Goal: Task Accomplishment & Management: Manage account settings

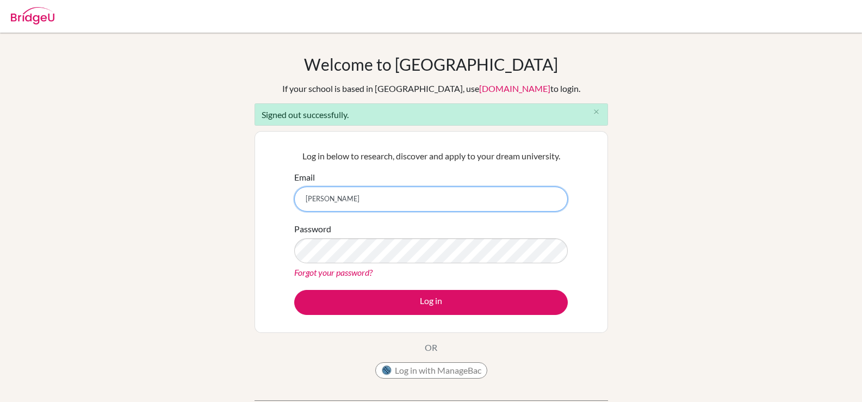
type input "celsanady@cesegypt.com"
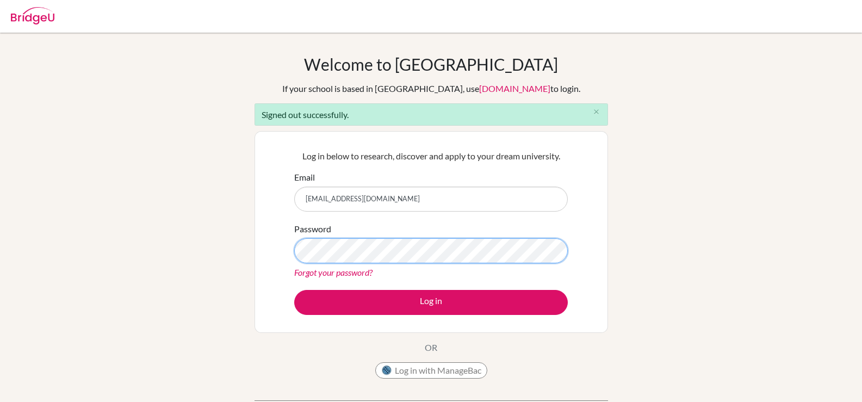
click at [294, 290] on button "Log in" at bounding box center [431, 302] width 274 height 25
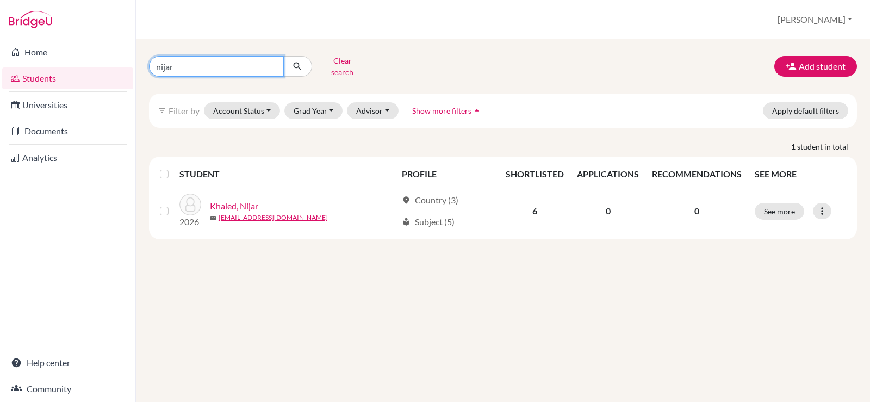
drag, startPoint x: 235, startPoint y: 64, endPoint x: 123, endPoint y: 69, distance: 112.1
click at [123, 69] on div "Home Students Universities Documents Analytics Help center Community Students o…" at bounding box center [435, 201] width 870 height 402
type input "[PERSON_NAME]"
click button "submit" at bounding box center [297, 66] width 29 height 21
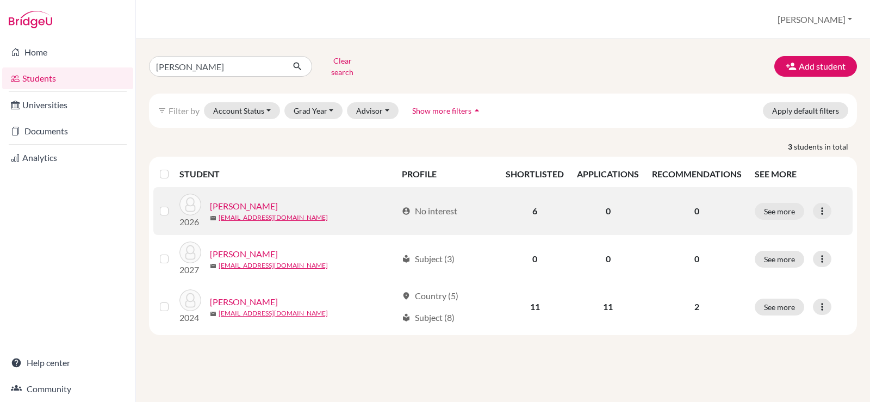
click at [228, 200] on link "[PERSON_NAME]" at bounding box center [244, 206] width 68 height 13
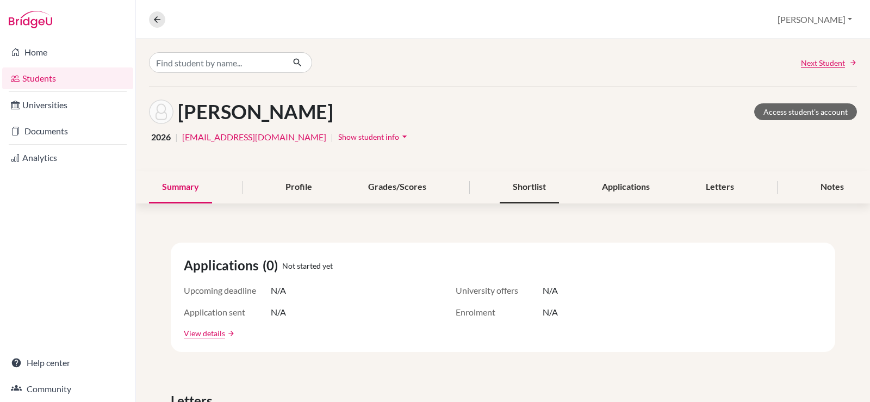
click at [532, 185] on div "Shortlist" at bounding box center [529, 187] width 59 height 32
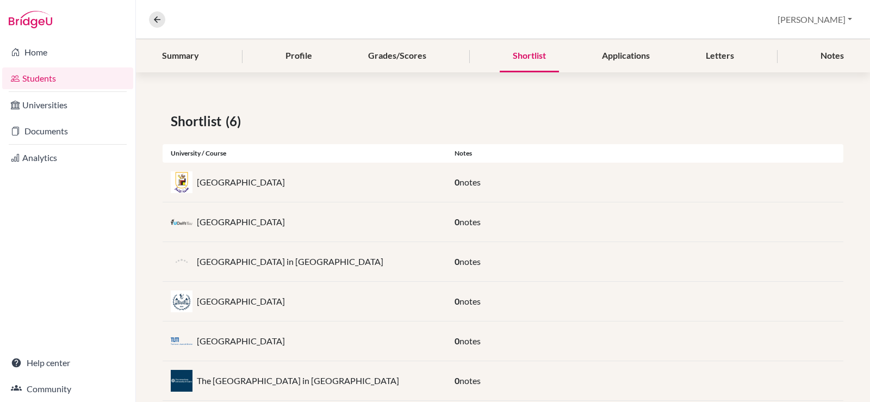
scroll to position [156, 0]
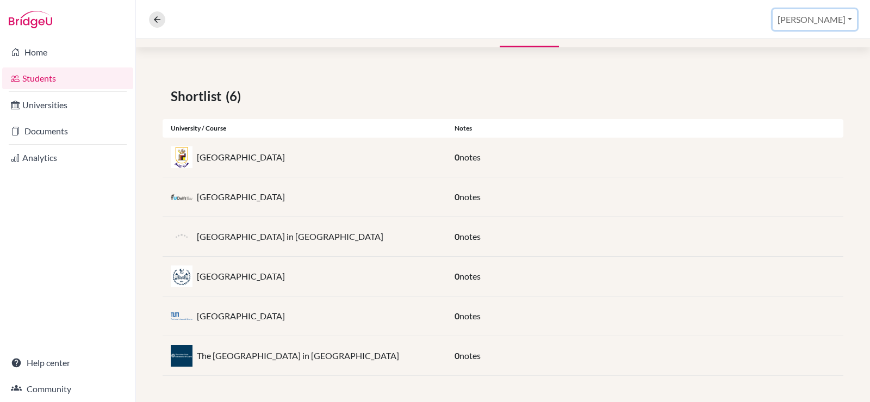
click at [823, 16] on button "[PERSON_NAME]" at bounding box center [815, 19] width 84 height 21
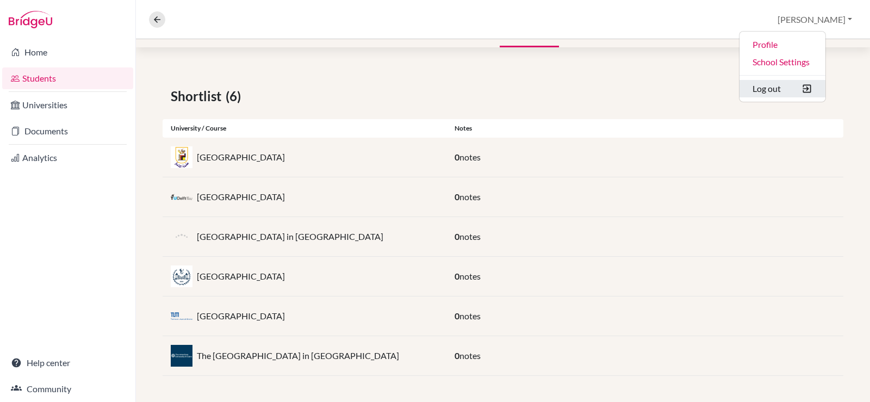
click at [803, 93] on button "Log out" at bounding box center [782, 88] width 86 height 17
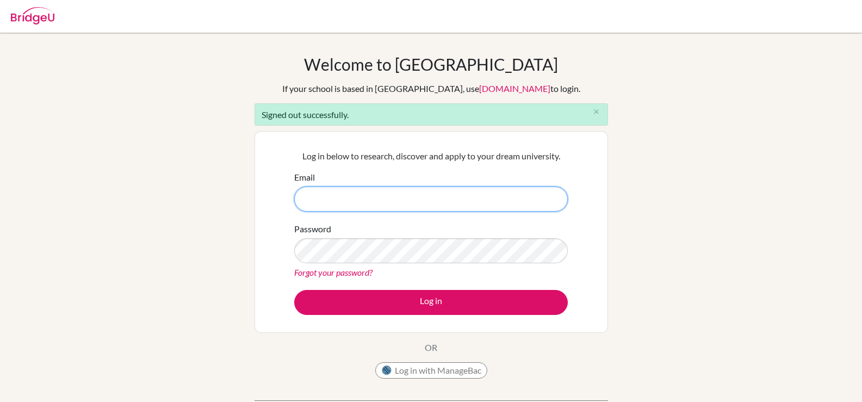
click at [372, 197] on input "Email" at bounding box center [431, 199] width 274 height 25
click at [310, 192] on input "Email" at bounding box center [431, 199] width 274 height 25
click at [699, 196] on div "Welcome to BridgeU If your school is based in China, use app.bridge-u.com.cn to…" at bounding box center [431, 245] width 862 height 383
drag, startPoint x: 321, startPoint y: 192, endPoint x: 330, endPoint y: 197, distance: 9.8
click at [321, 192] on input "Email" at bounding box center [431, 199] width 274 height 25
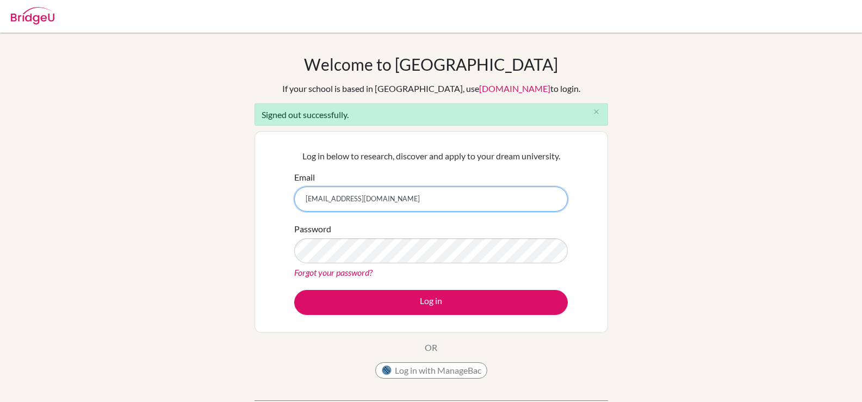
type input "[EMAIL_ADDRESS][DOMAIN_NAME]"
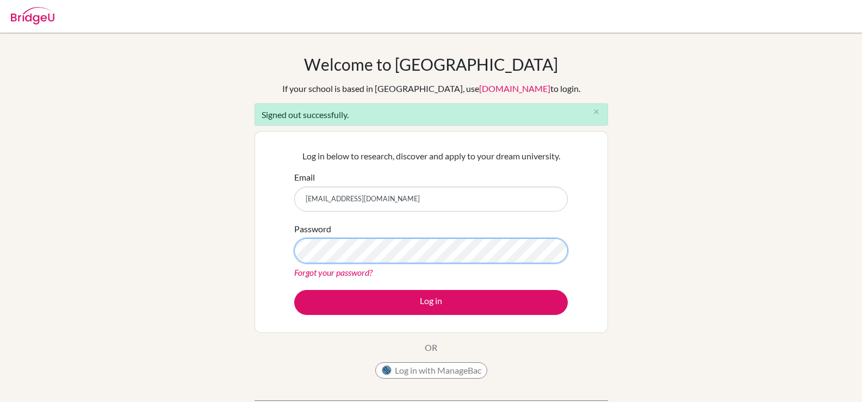
click at [294, 290] on button "Log in" at bounding box center [431, 302] width 274 height 25
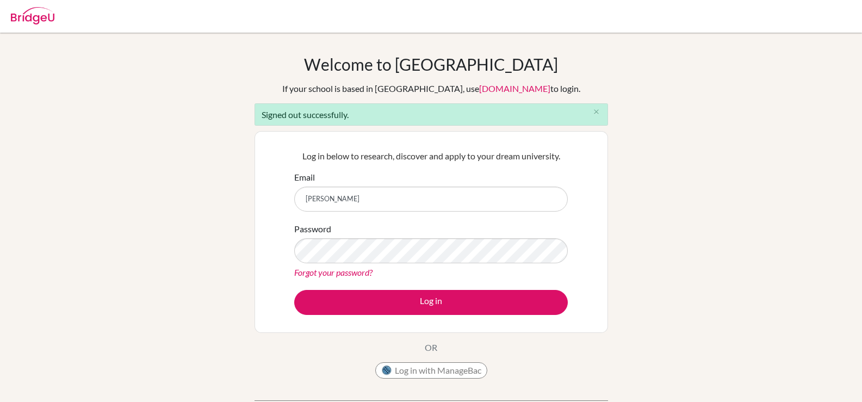
type input "celsanady@cesegypt.com"
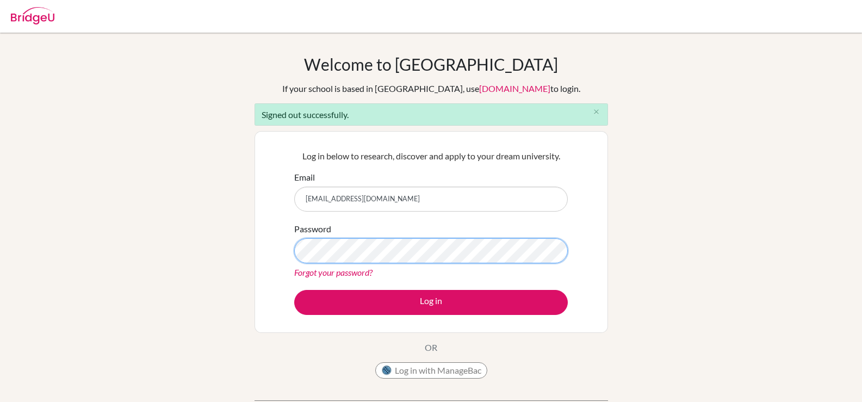
click at [294, 290] on button "Log in" at bounding box center [431, 302] width 274 height 25
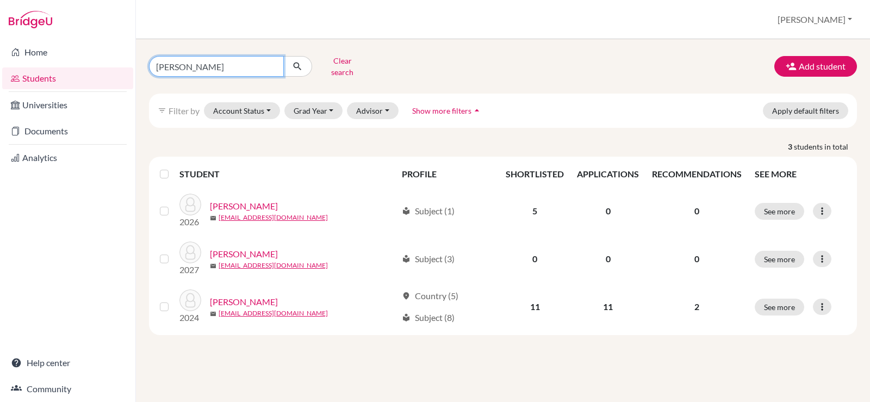
click at [206, 66] on input "moheb" at bounding box center [216, 66] width 135 height 21
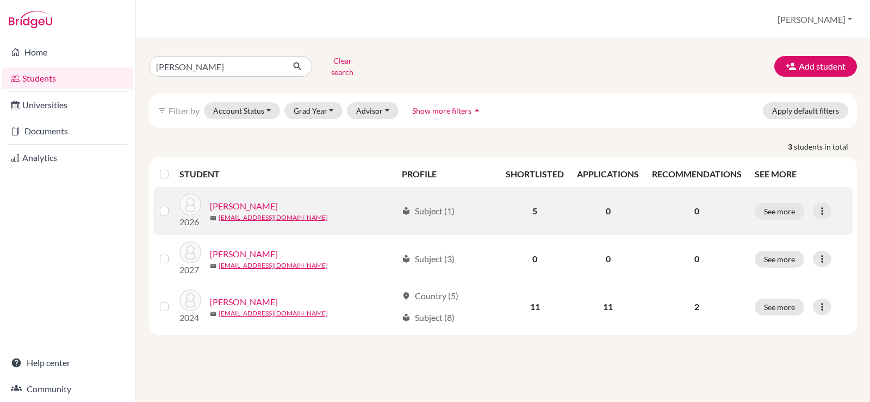
click at [245, 200] on link "AYAD, Moheb Emad" at bounding box center [244, 206] width 68 height 13
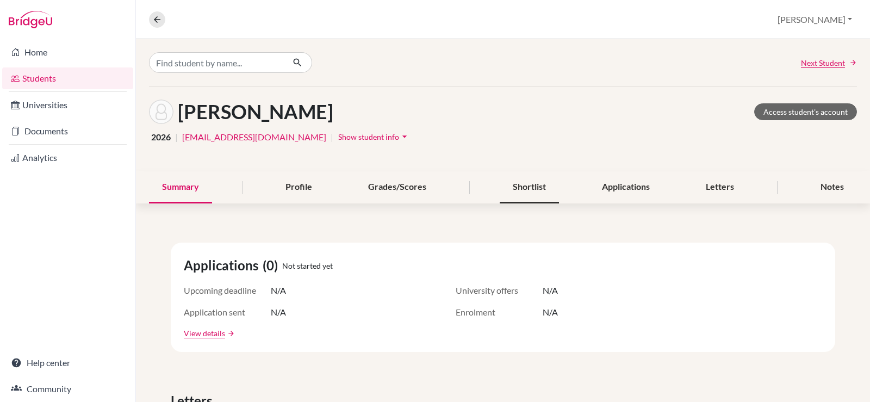
click at [518, 192] on div "Shortlist" at bounding box center [529, 187] width 59 height 32
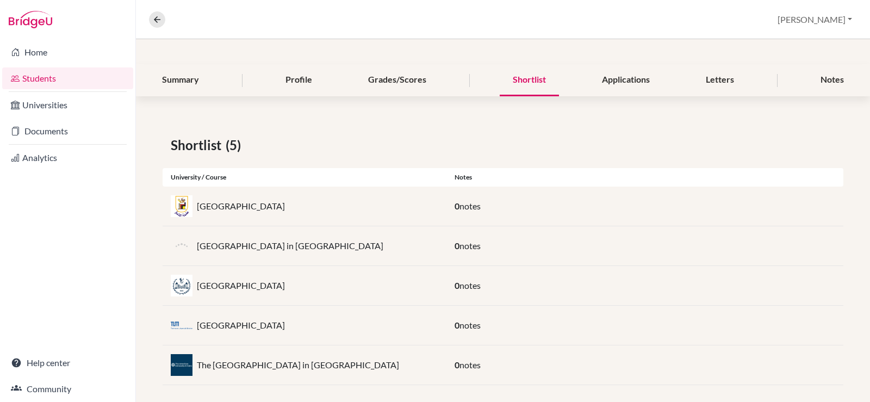
scroll to position [116, 0]
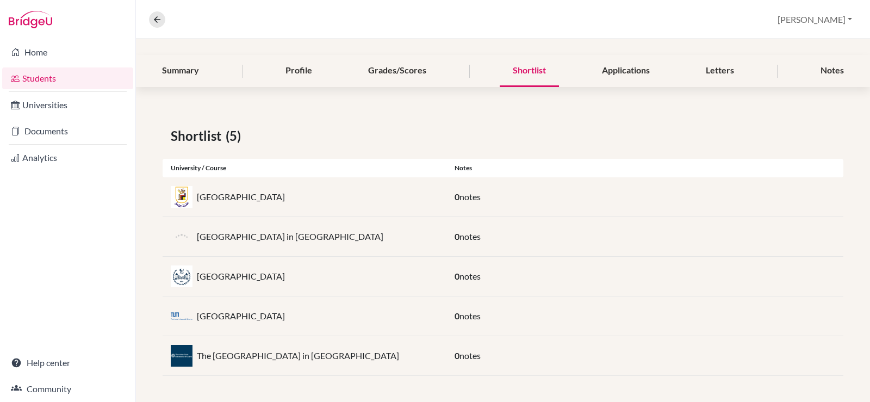
drag, startPoint x: 329, startPoint y: 320, endPoint x: 187, endPoint y: 313, distance: 142.1
click at [187, 313] on div "Technical University of Munich" at bounding box center [305, 316] width 284 height 22
copy div "Technical University of Munich"
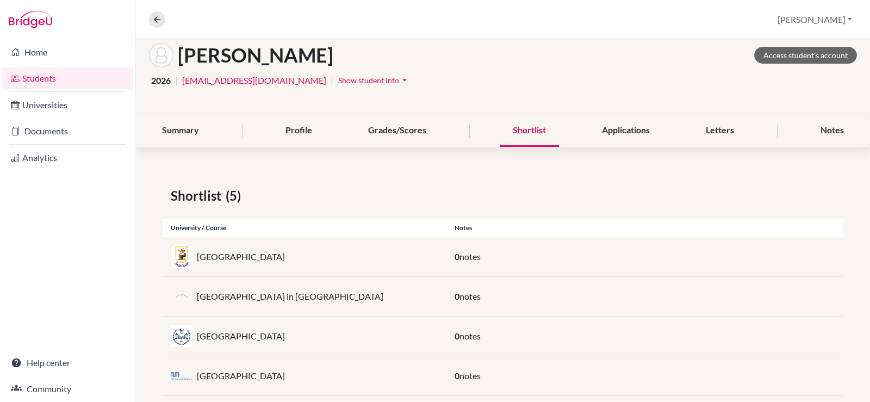
scroll to position [0, 0]
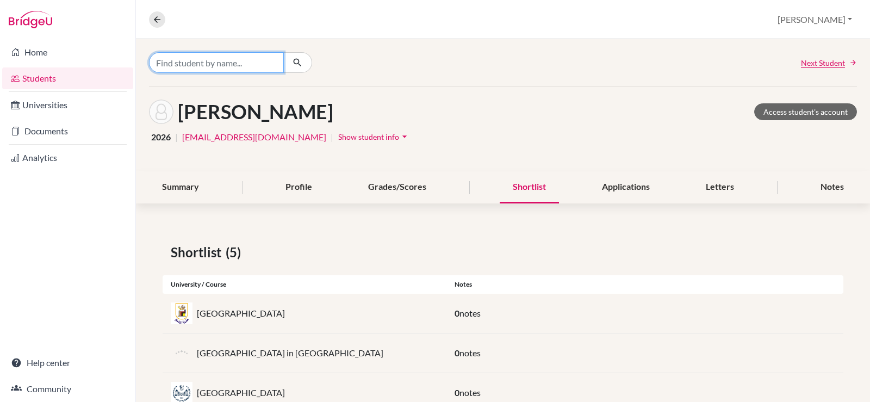
click at [243, 66] on input "Find student by name..." at bounding box center [216, 62] width 135 height 21
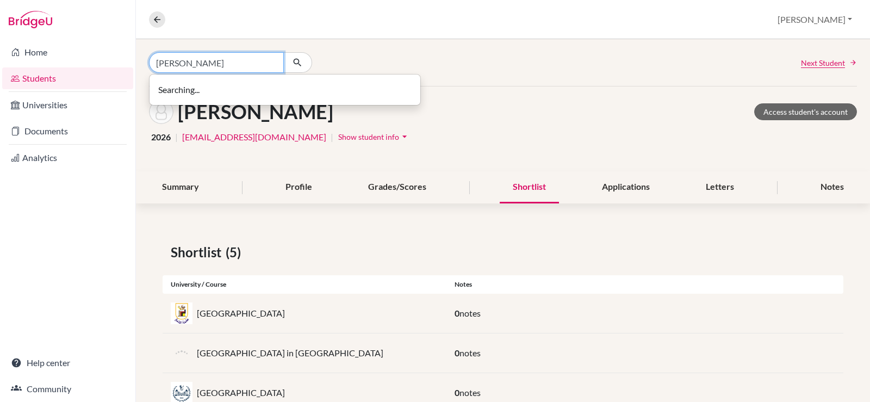
type input "selim"
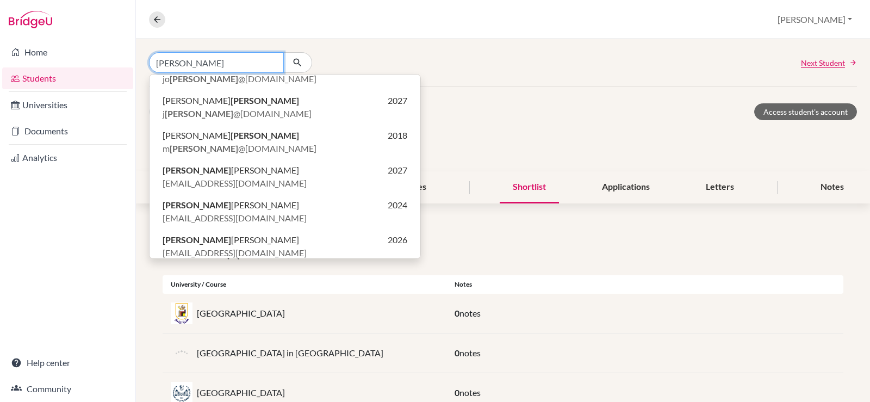
scroll to position [163, 0]
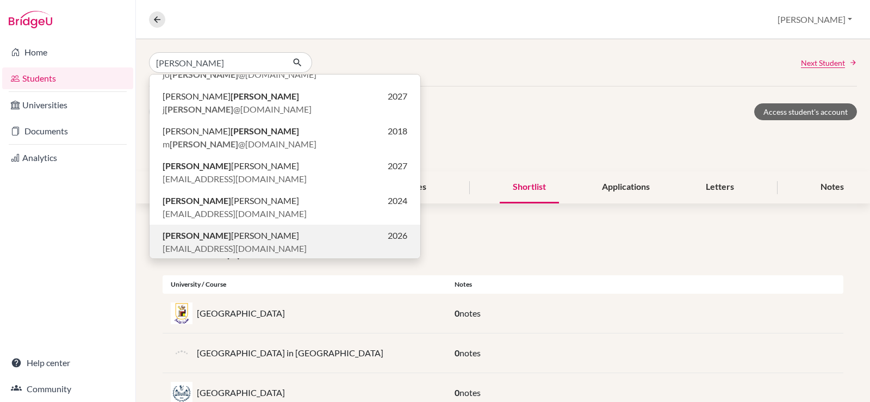
click at [245, 240] on span "Selim Khaled NASSER" at bounding box center [231, 235] width 136 height 13
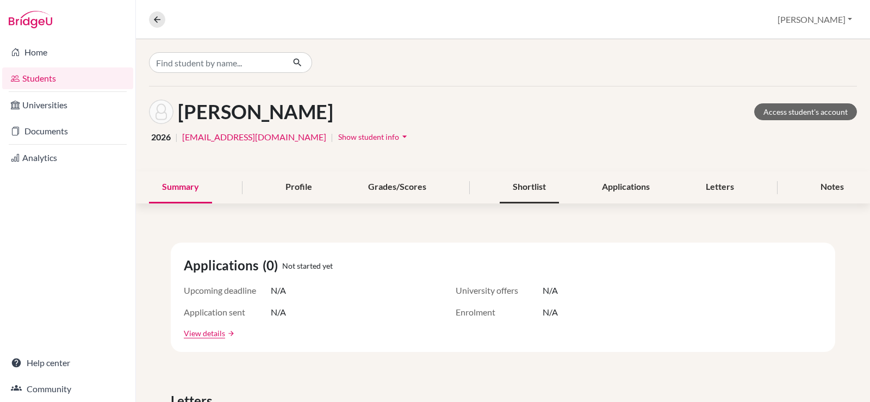
click at [524, 183] on div "Shortlist" at bounding box center [529, 187] width 59 height 32
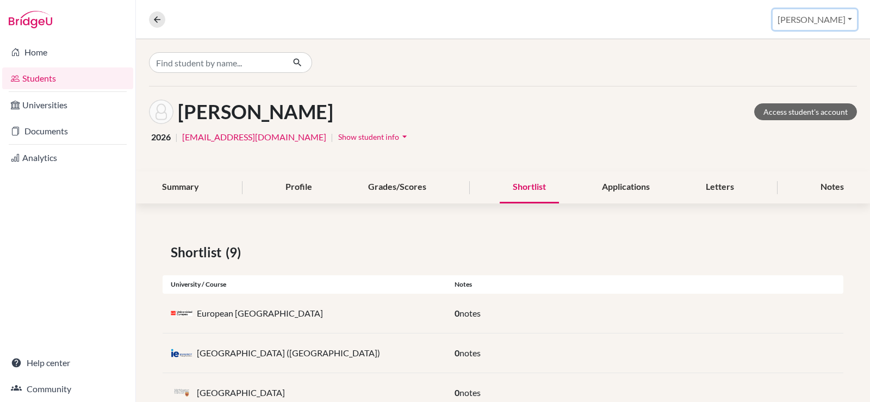
click at [848, 23] on button "[PERSON_NAME]" at bounding box center [815, 19] width 84 height 21
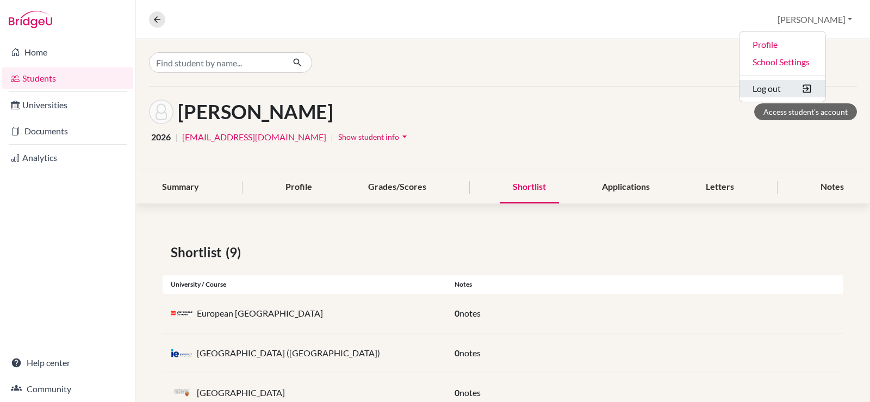
click at [815, 89] on button "Log out" at bounding box center [782, 88] width 86 height 17
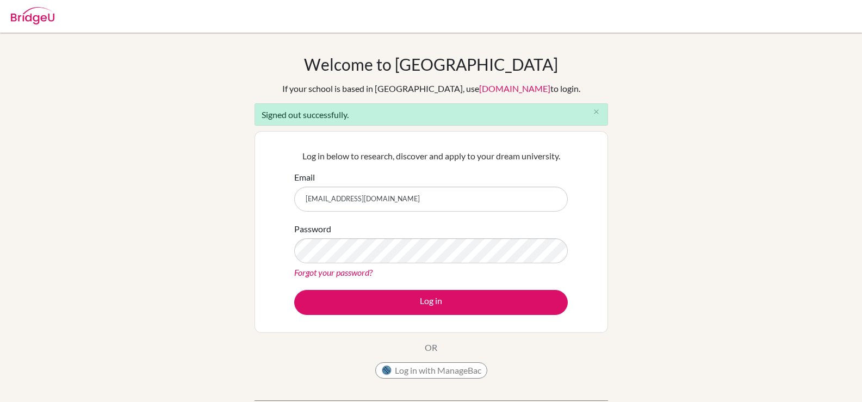
type input "snasser@students.cesegypt.com"
click at [294, 290] on button "Log in" at bounding box center [431, 302] width 274 height 25
click at [425, 316] on div "Log in below to research, discover and apply to your dream university. Email sn…" at bounding box center [431, 231] width 287 height 179
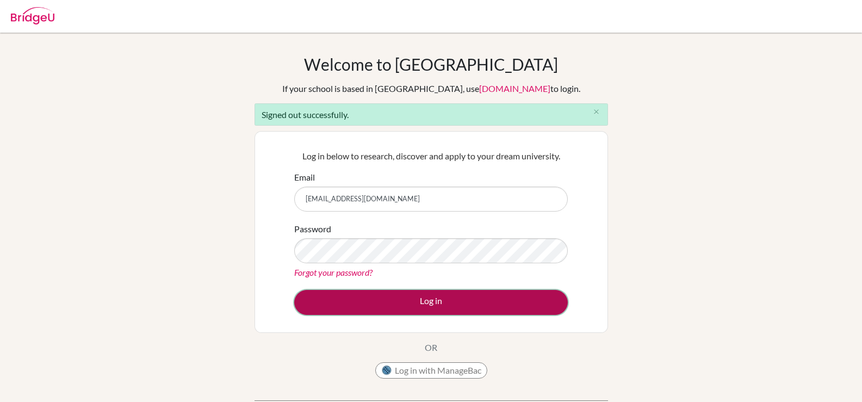
click at [427, 309] on button "Log in" at bounding box center [431, 302] width 274 height 25
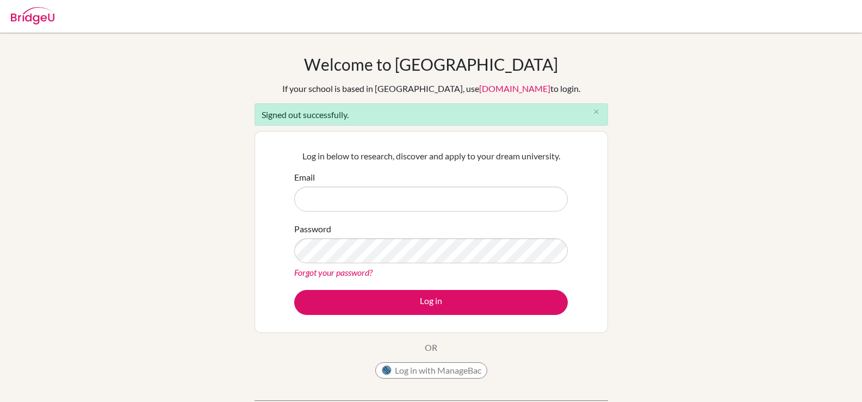
click at [353, 199] on input "Email" at bounding box center [431, 199] width 274 height 25
type input "[EMAIL_ADDRESS][DOMAIN_NAME]"
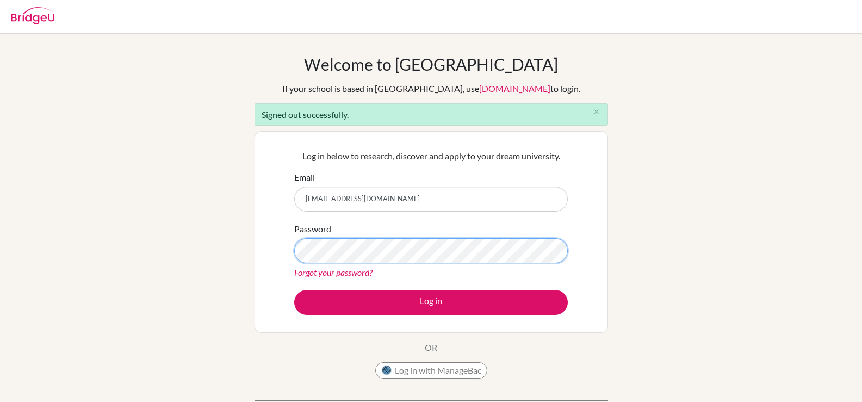
click at [294, 290] on button "Log in" at bounding box center [431, 302] width 274 height 25
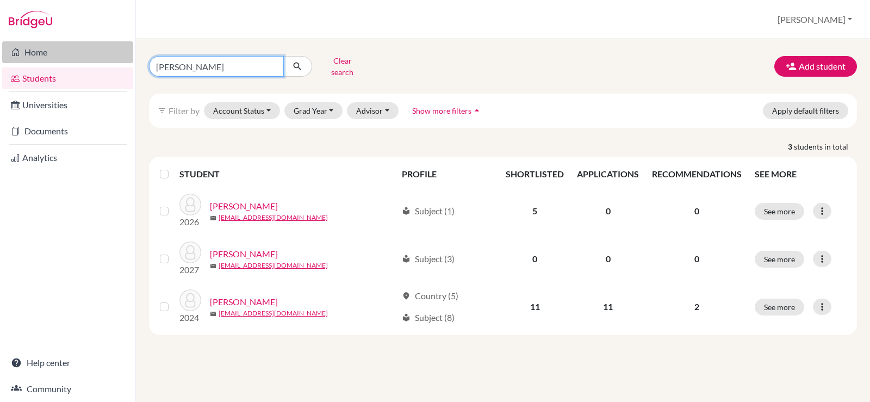
drag, startPoint x: 203, startPoint y: 61, endPoint x: 86, endPoint y: 60, distance: 117.5
click at [86, 60] on div "Home Students Universities Documents Analytics Help center Community Students o…" at bounding box center [435, 201] width 870 height 402
type input "n"
type input "[PERSON_NAME]"
click button "submit" at bounding box center [297, 66] width 29 height 21
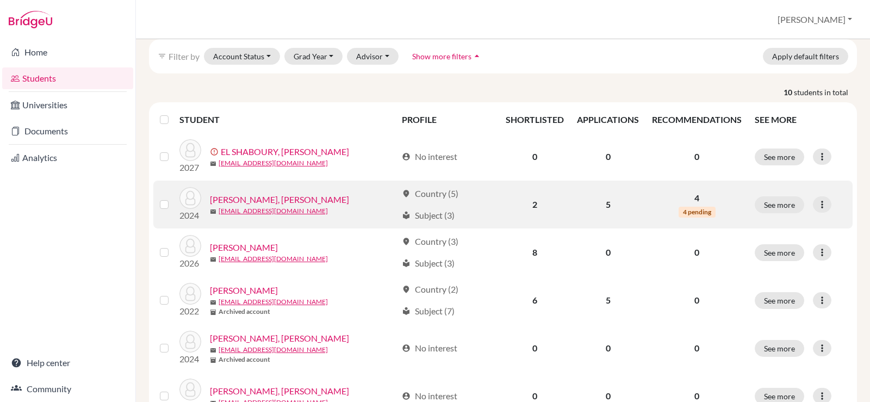
scroll to position [109, 0]
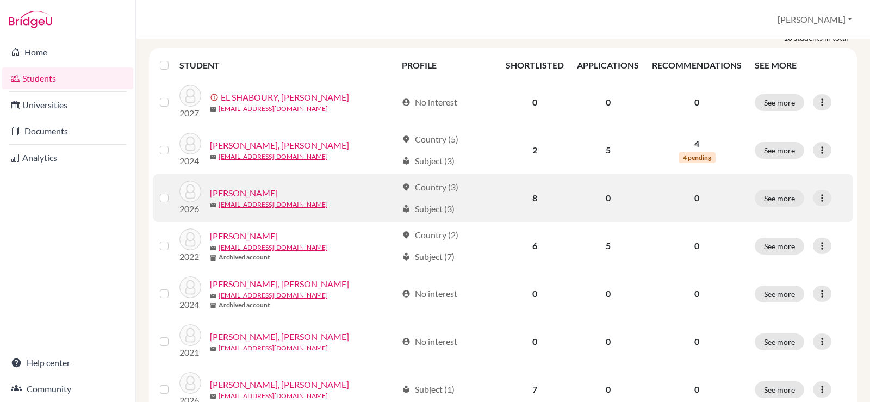
click at [297, 187] on div "[PERSON_NAME]" at bounding box center [303, 193] width 187 height 13
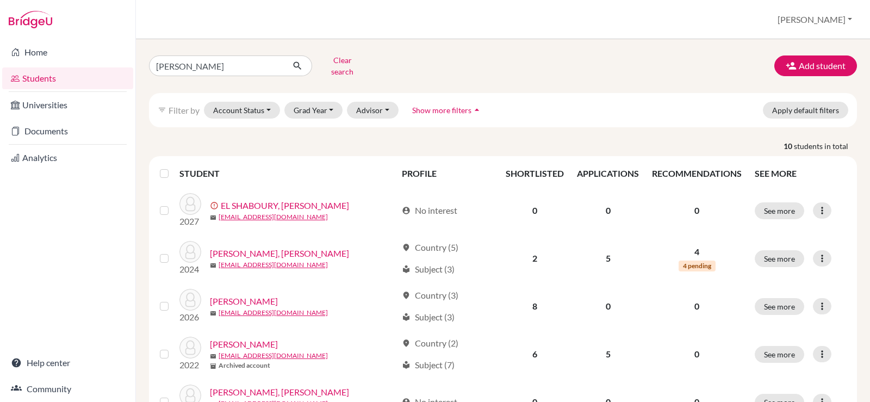
scroll to position [0, 0]
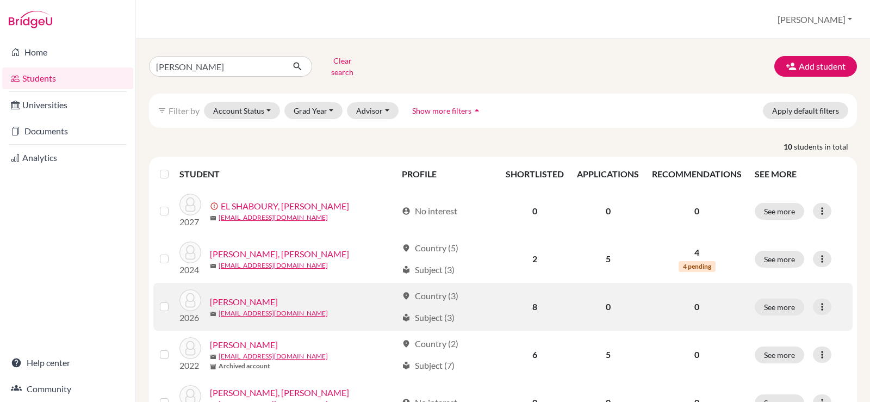
click at [278, 295] on link "NASSER, Selim Khaled" at bounding box center [244, 301] width 68 height 13
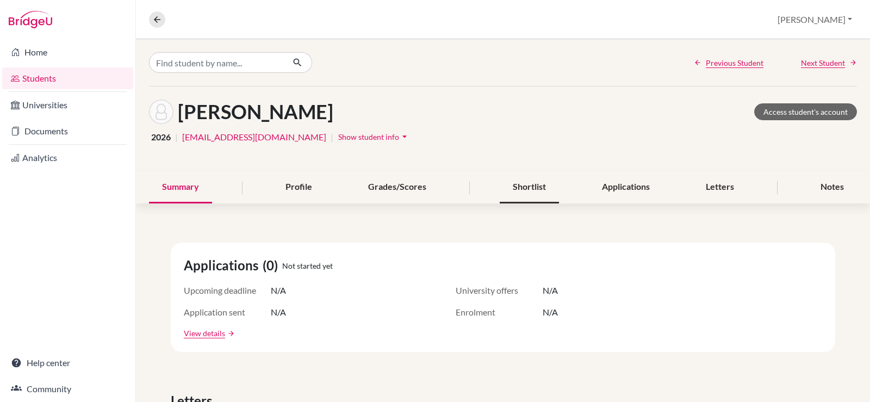
click at [546, 185] on div "Shortlist" at bounding box center [529, 187] width 59 height 32
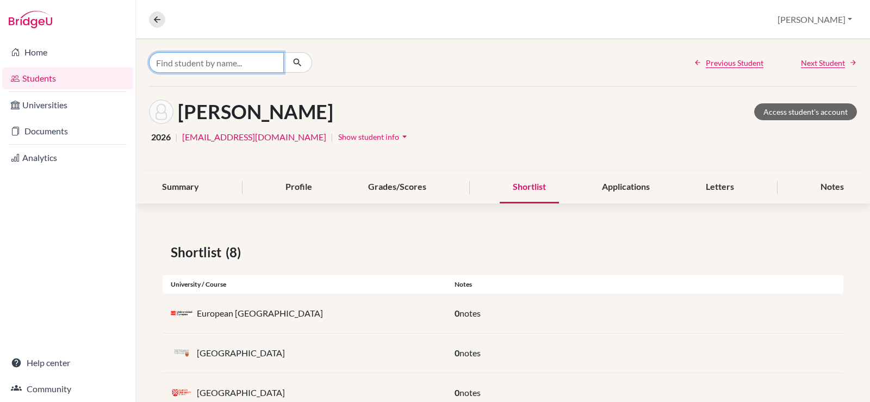
click at [221, 64] on input "Find student by name..." at bounding box center [216, 62] width 135 height 21
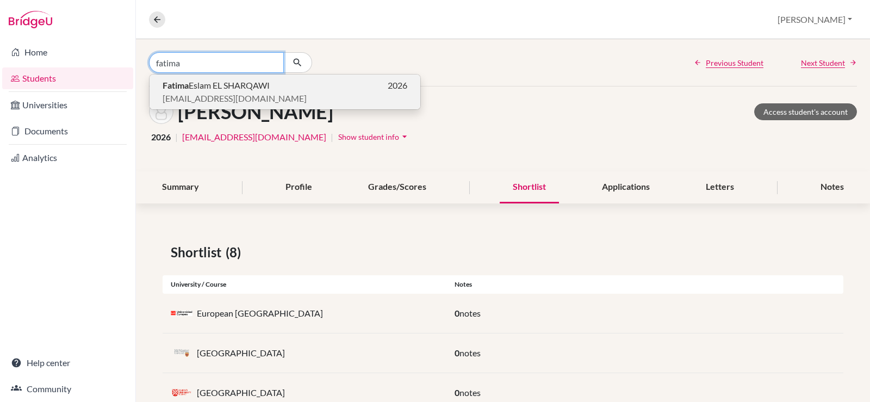
type input "fatima"
click at [201, 87] on span "Fatima Eslam EL SHARQAWI" at bounding box center [216, 85] width 107 height 13
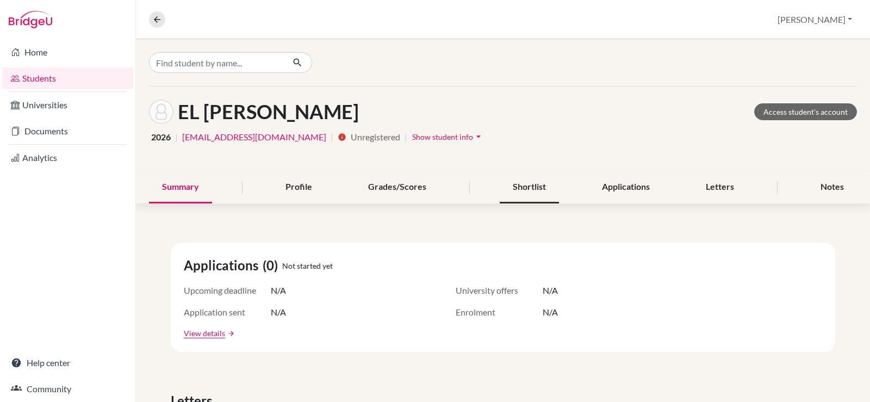
click at [543, 189] on div "Shortlist" at bounding box center [529, 187] width 59 height 32
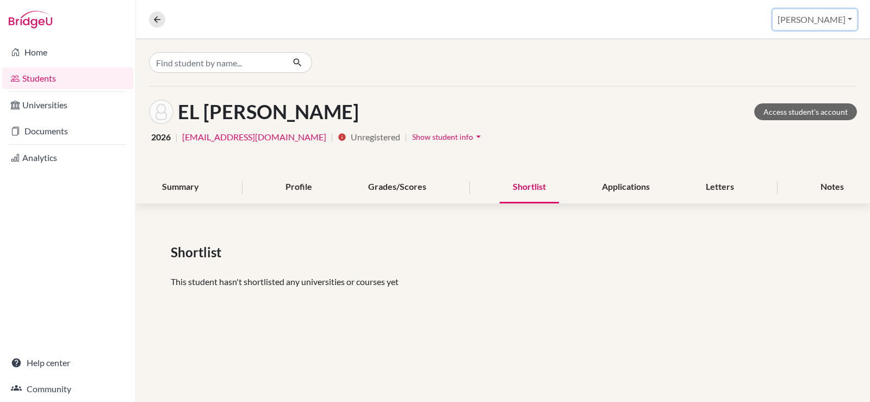
click at [828, 23] on button "[PERSON_NAME]" at bounding box center [815, 19] width 84 height 21
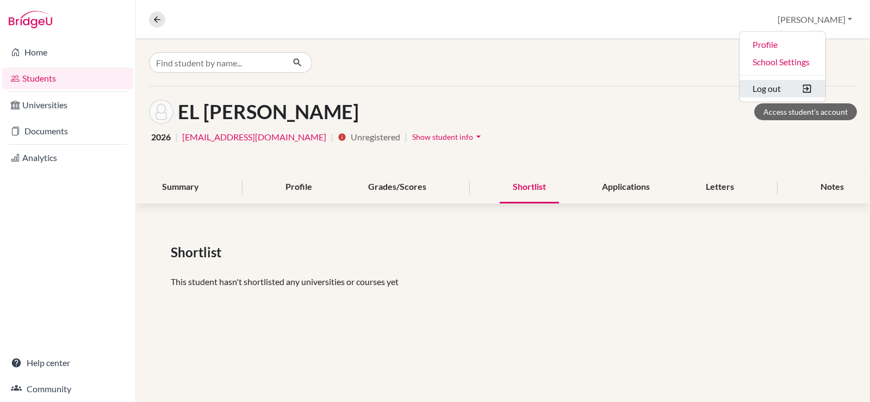
click at [807, 92] on button "Log out" at bounding box center [782, 88] width 86 height 17
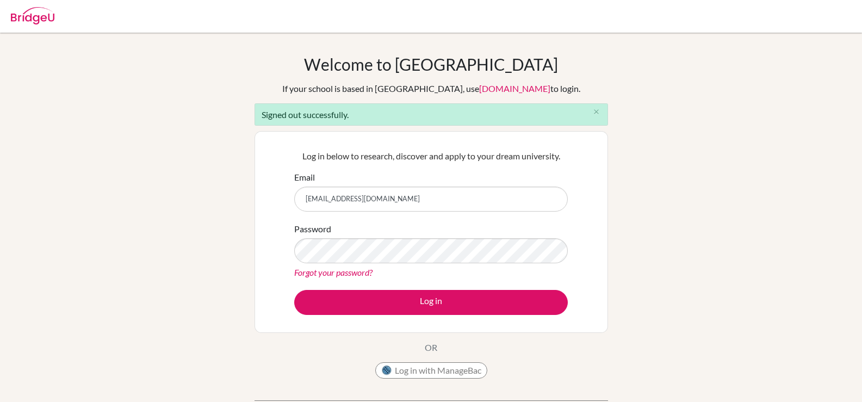
type input "[EMAIL_ADDRESS][DOMAIN_NAME]"
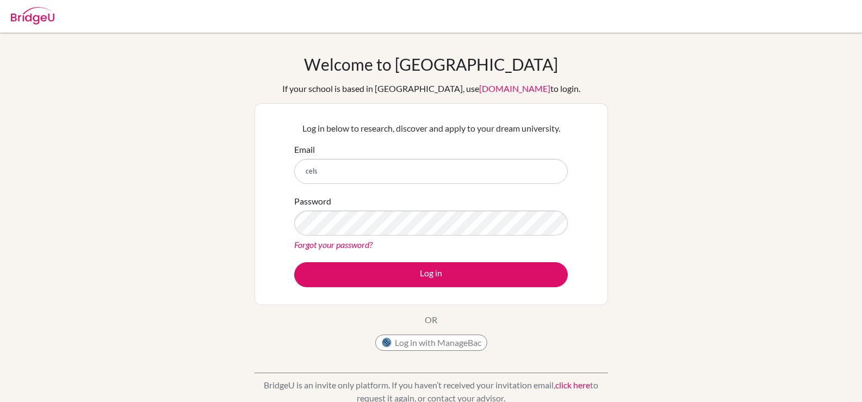
type input "celsanady@cesegypt.com"
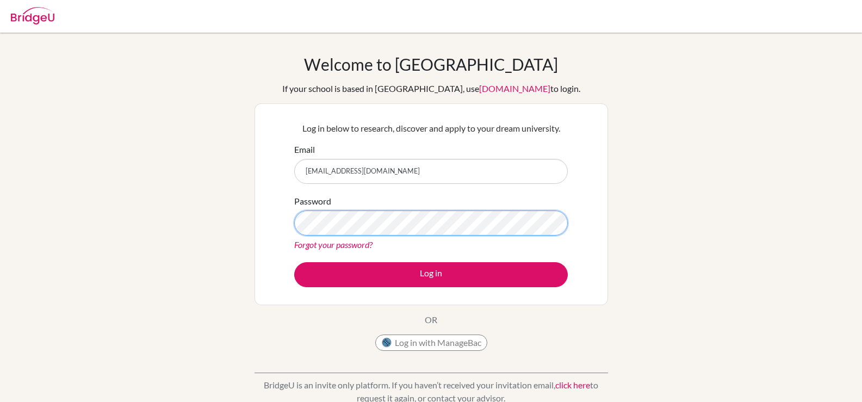
click at [294, 262] on button "Log in" at bounding box center [431, 274] width 274 height 25
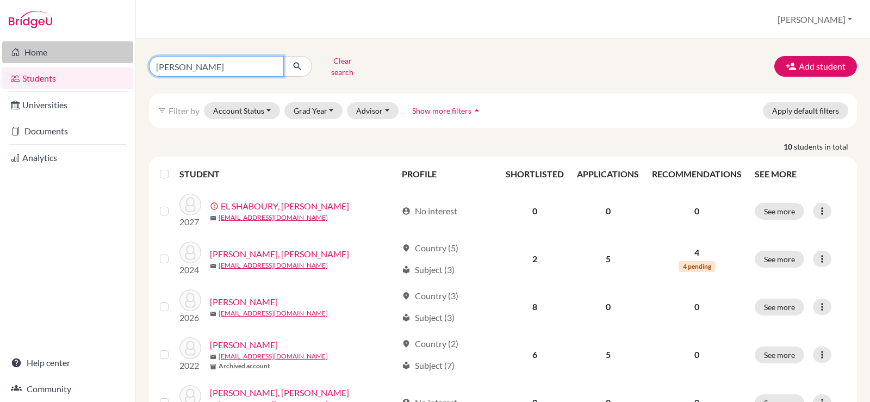
drag, startPoint x: 219, startPoint y: 70, endPoint x: 99, endPoint y: 50, distance: 121.2
click at [99, 50] on div "Home Students Universities Documents Analytics Help center Community Students o…" at bounding box center [435, 201] width 870 height 402
type input "fatima"
click button "submit" at bounding box center [297, 66] width 29 height 21
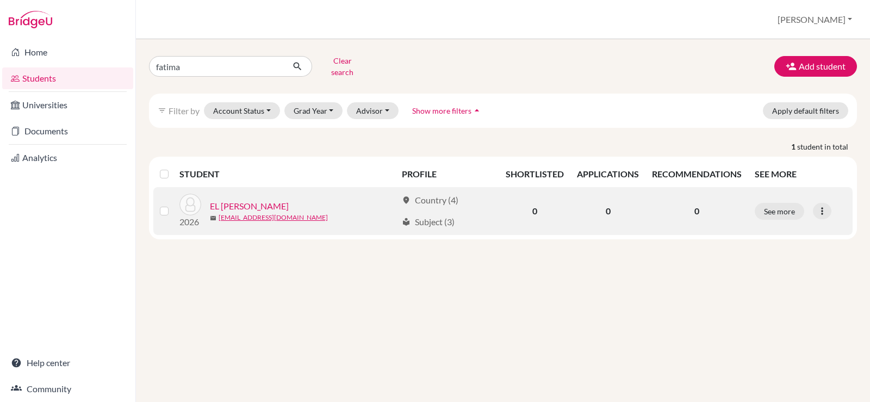
click at [277, 200] on link "EL [PERSON_NAME]" at bounding box center [249, 206] width 79 height 13
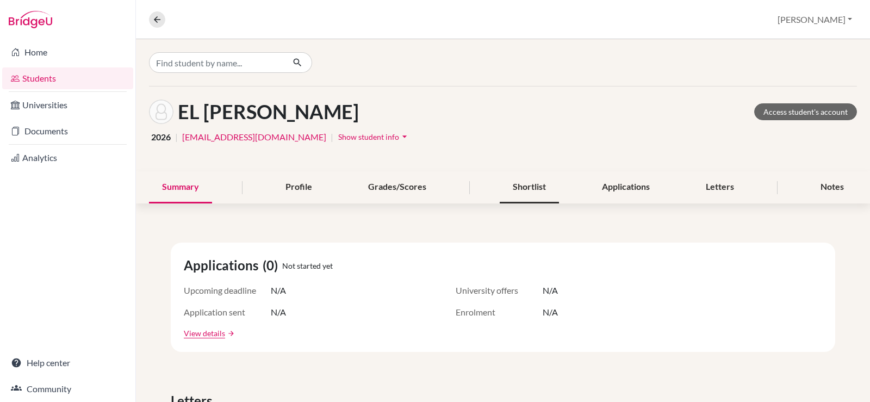
click at [539, 185] on div "Shortlist" at bounding box center [529, 187] width 59 height 32
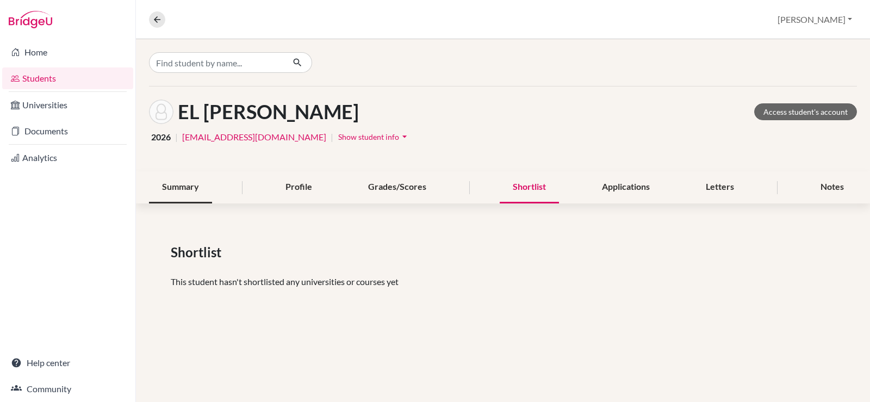
click at [202, 186] on div "Summary" at bounding box center [180, 187] width 63 height 32
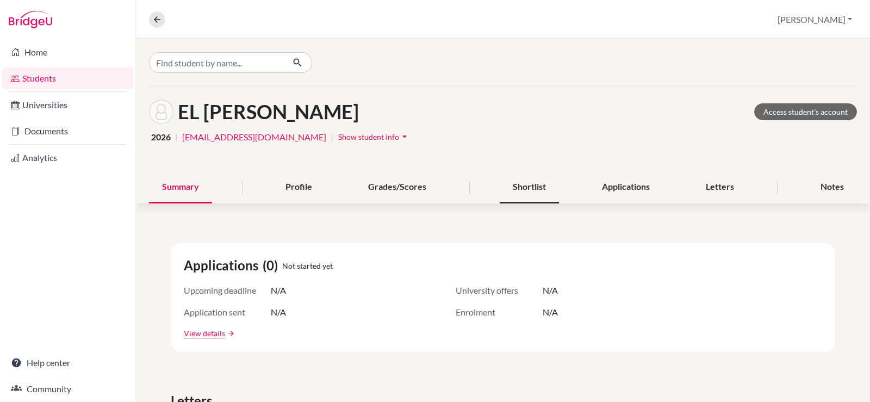
click at [538, 185] on div "Shortlist" at bounding box center [529, 187] width 59 height 32
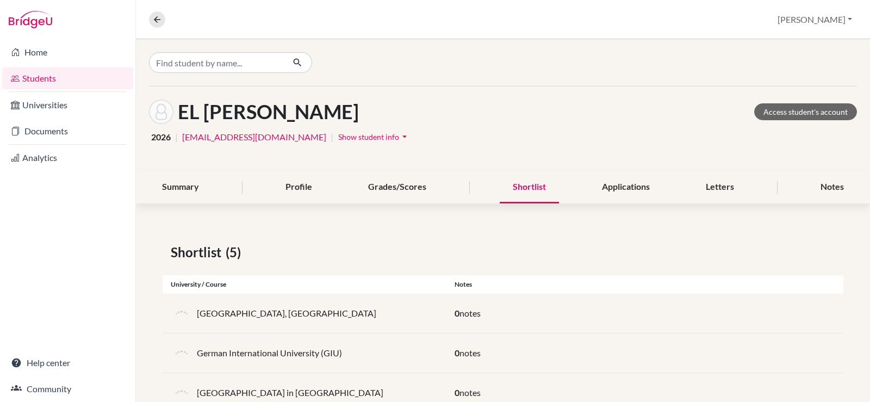
click at [508, 187] on div "Shortlist" at bounding box center [529, 187] width 59 height 32
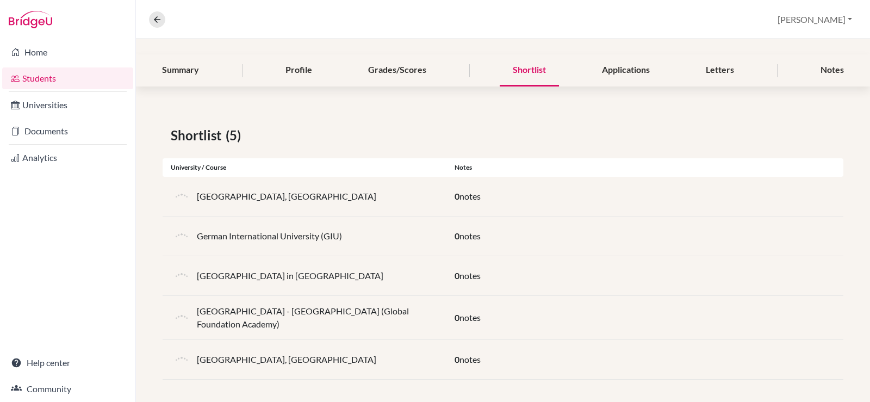
scroll to position [121, 0]
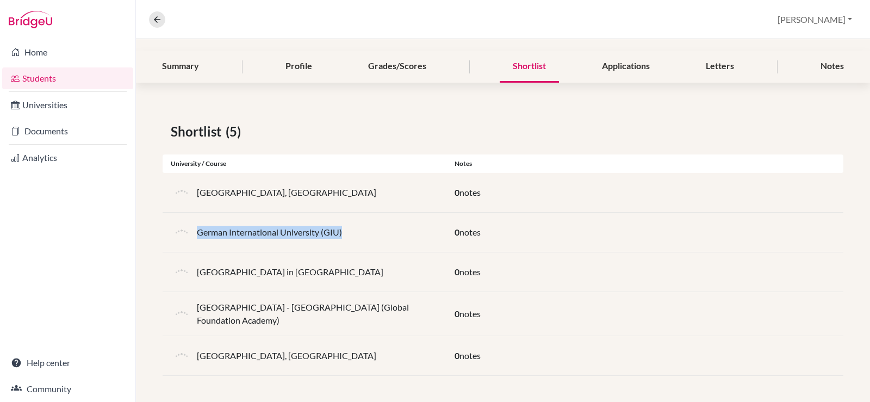
drag, startPoint x: 369, startPoint y: 230, endPoint x: 200, endPoint y: 235, distance: 169.7
click at [200, 235] on div "German International University (GIU)" at bounding box center [305, 232] width 284 height 22
copy p "German International University (GIU)"
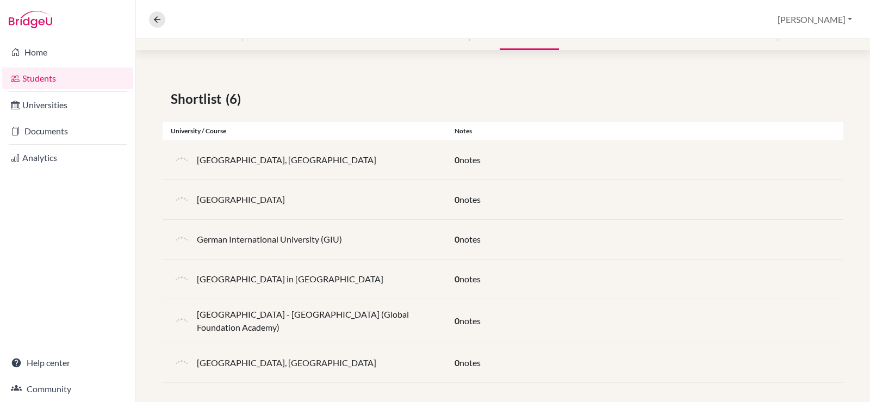
scroll to position [160, 0]
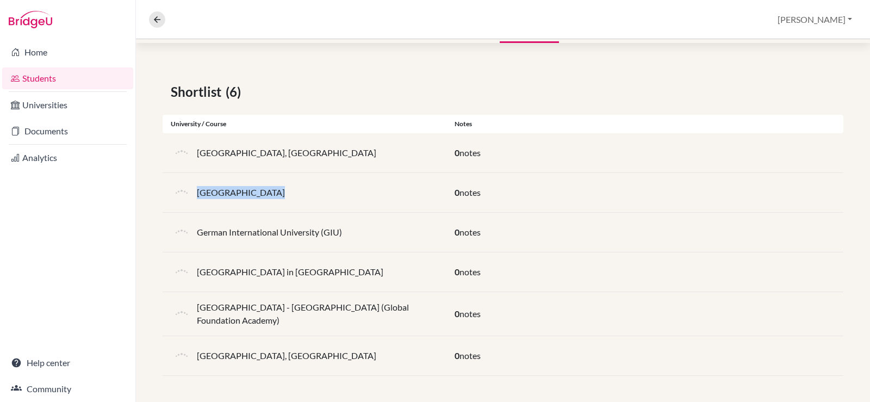
drag, startPoint x: 259, startPoint y: 189, endPoint x: 196, endPoint y: 201, distance: 64.7
click at [196, 201] on div "[GEOGRAPHIC_DATA]" at bounding box center [305, 193] width 284 height 22
copy p "Eslsca University"
drag, startPoint x: 318, startPoint y: 266, endPoint x: 196, endPoint y: 274, distance: 122.1
click at [196, 274] on div "[GEOGRAPHIC_DATA] in [GEOGRAPHIC_DATA]" at bounding box center [305, 272] width 284 height 22
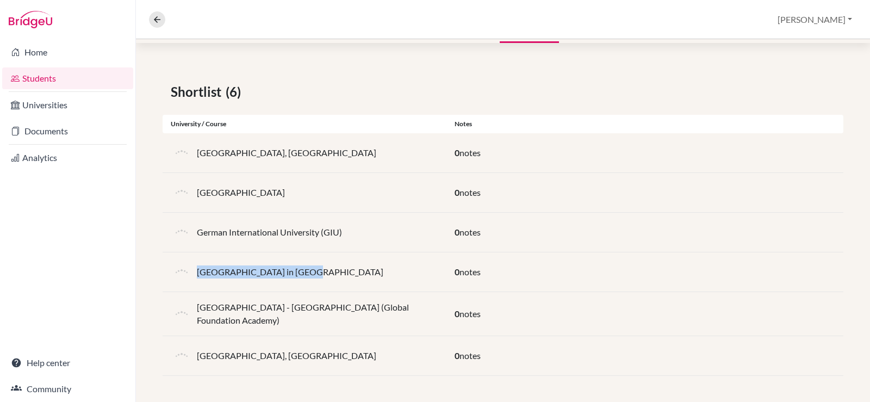
copy p "[GEOGRAPHIC_DATA] in [GEOGRAPHIC_DATA]"
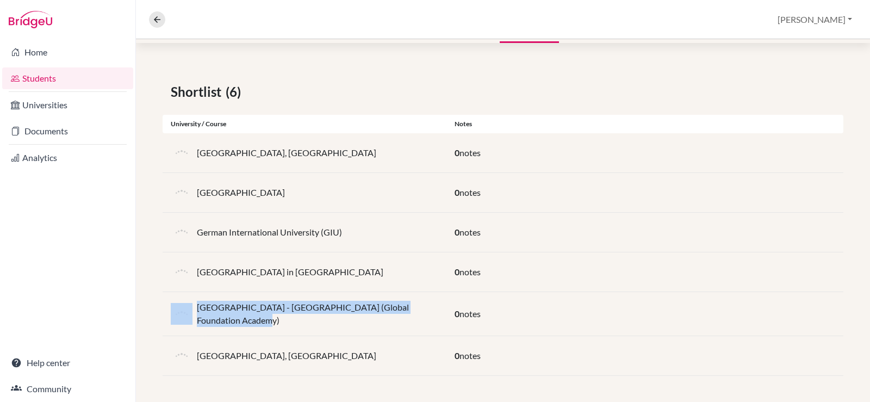
drag, startPoint x: 247, startPoint y: 321, endPoint x: 194, endPoint y: 308, distance: 54.7
click at [193, 309] on div "[GEOGRAPHIC_DATA] - [GEOGRAPHIC_DATA] (Global Foundation Academy)" at bounding box center [305, 314] width 284 height 26
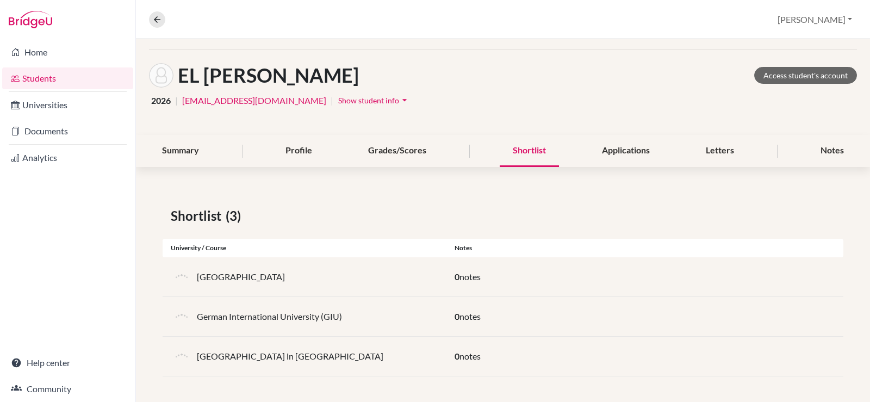
scroll to position [37, 0]
